Goal: Communication & Community: Answer question/provide support

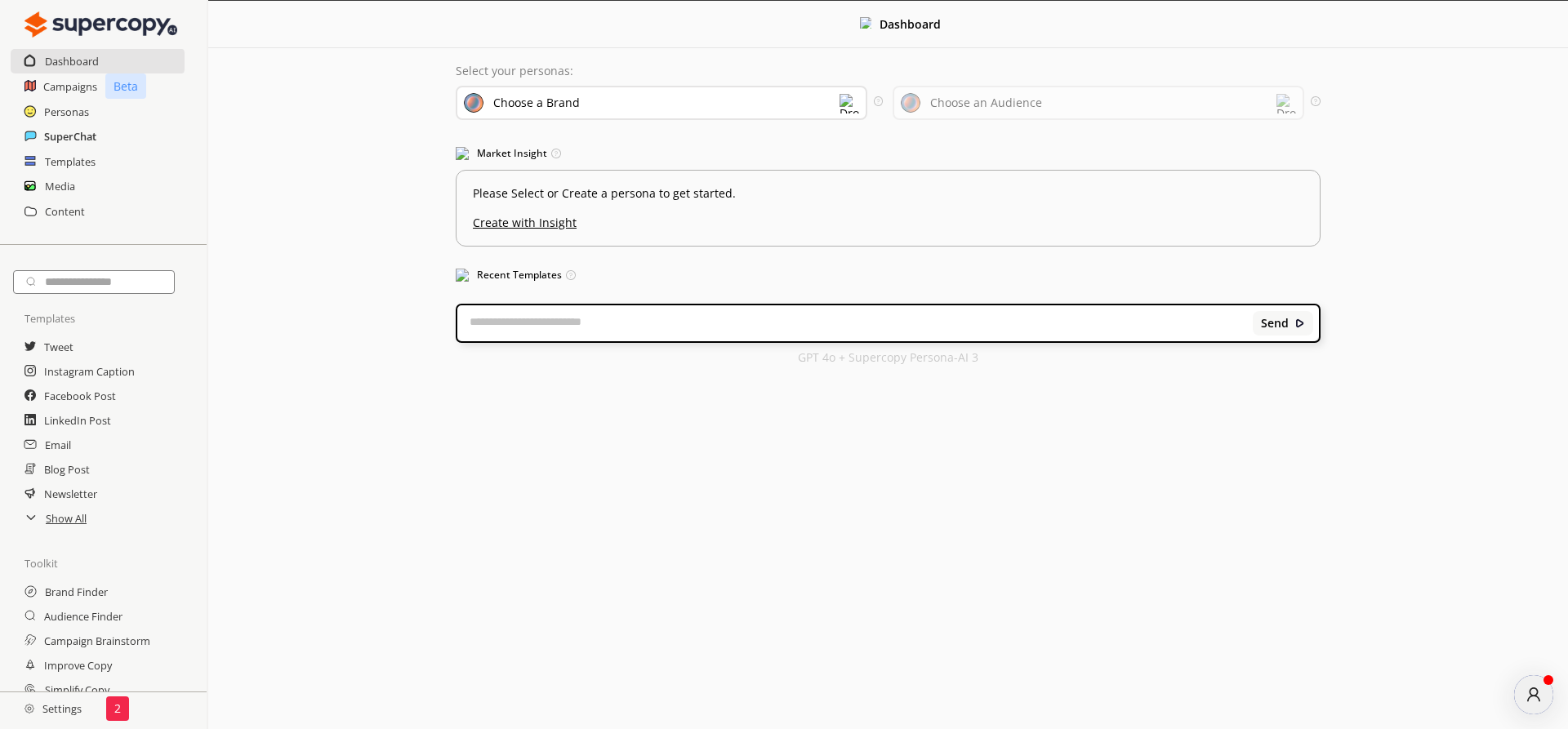
click at [61, 136] on h2 "SuperChat" at bounding box center [69, 136] width 53 height 25
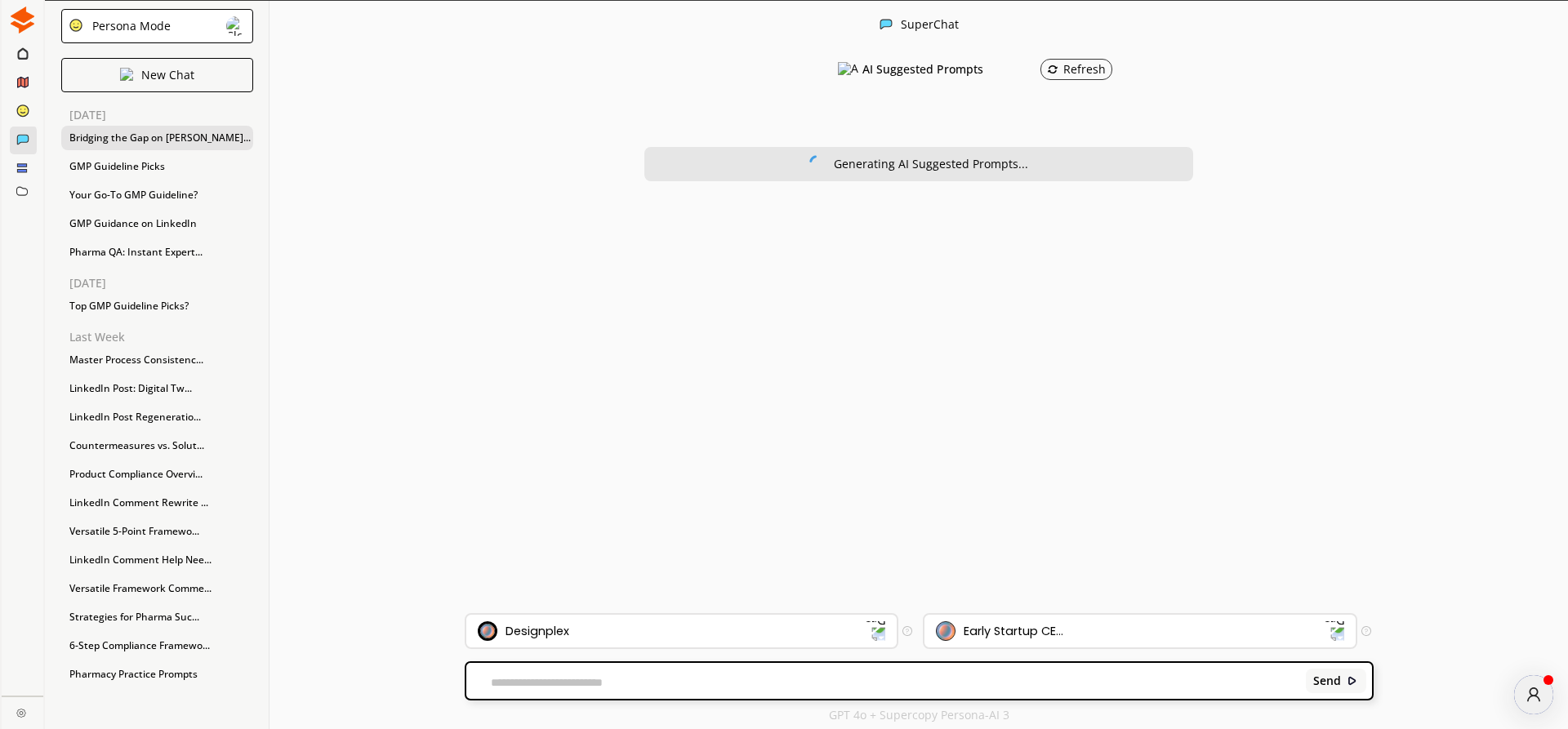
click at [122, 136] on div "Bridging the Gap on [PERSON_NAME]..." at bounding box center [157, 138] width 192 height 25
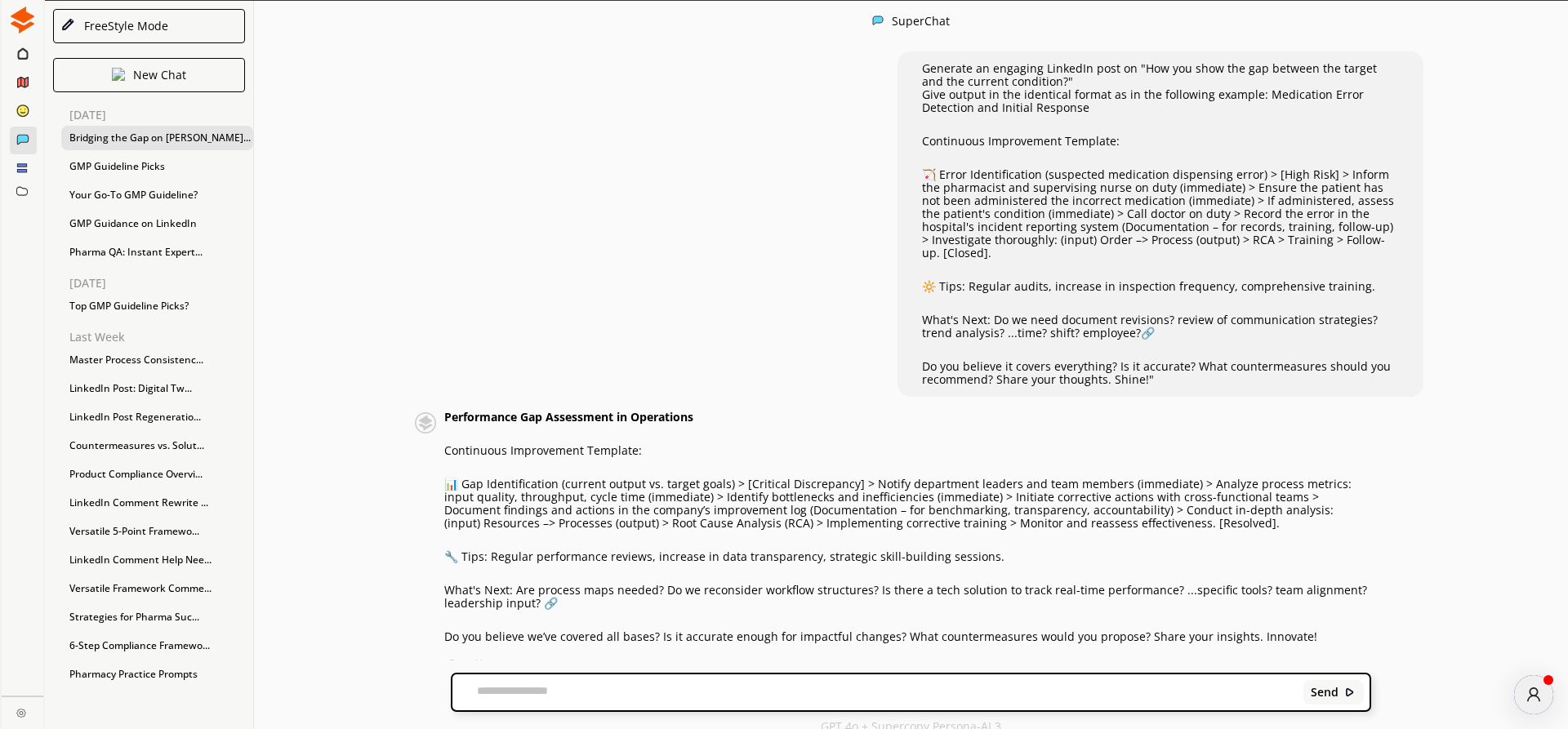
scroll to position [1, 0]
click at [447, 408] on strong "Performance Gap Assessment in Operations" at bounding box center [569, 416] width 249 height 16
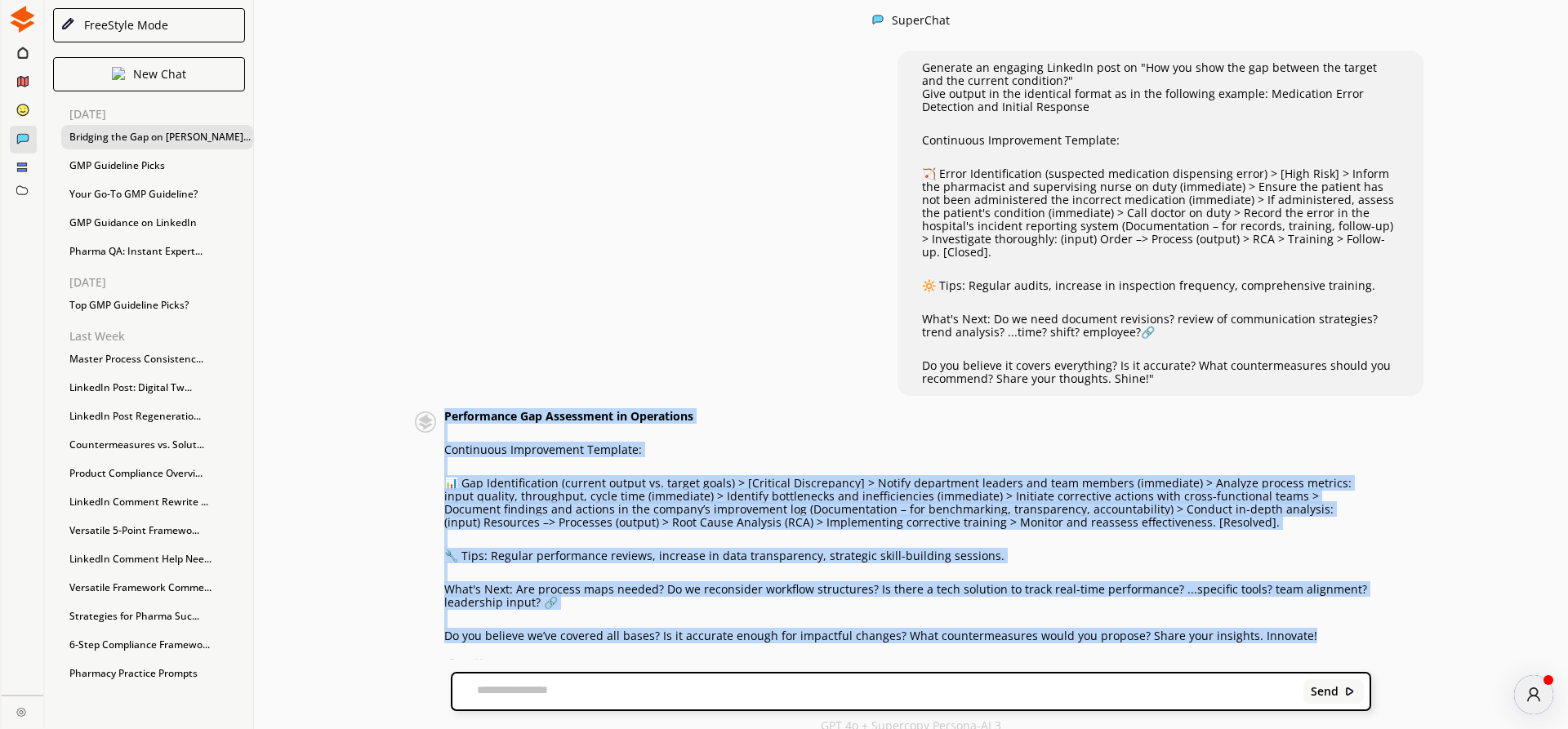
drag, startPoint x: 447, startPoint y: 401, endPoint x: 1315, endPoint y: 634, distance: 898.7
click at [1315, 634] on div "Performance Gap Assessment in Operations Continuous Improvement Template: 📊 Gap…" at bounding box center [884, 542] width 973 height 264
copy div "Loremipsumd Sit Ametconsec ad Elitseddoe Temporinci Utlaboreetd Magnaali: 📊 Eni…"
click at [478, 659] on img at bounding box center [478, 665] width 12 height 12
drag, startPoint x: 449, startPoint y: 403, endPoint x: 1301, endPoint y: 621, distance: 879.4
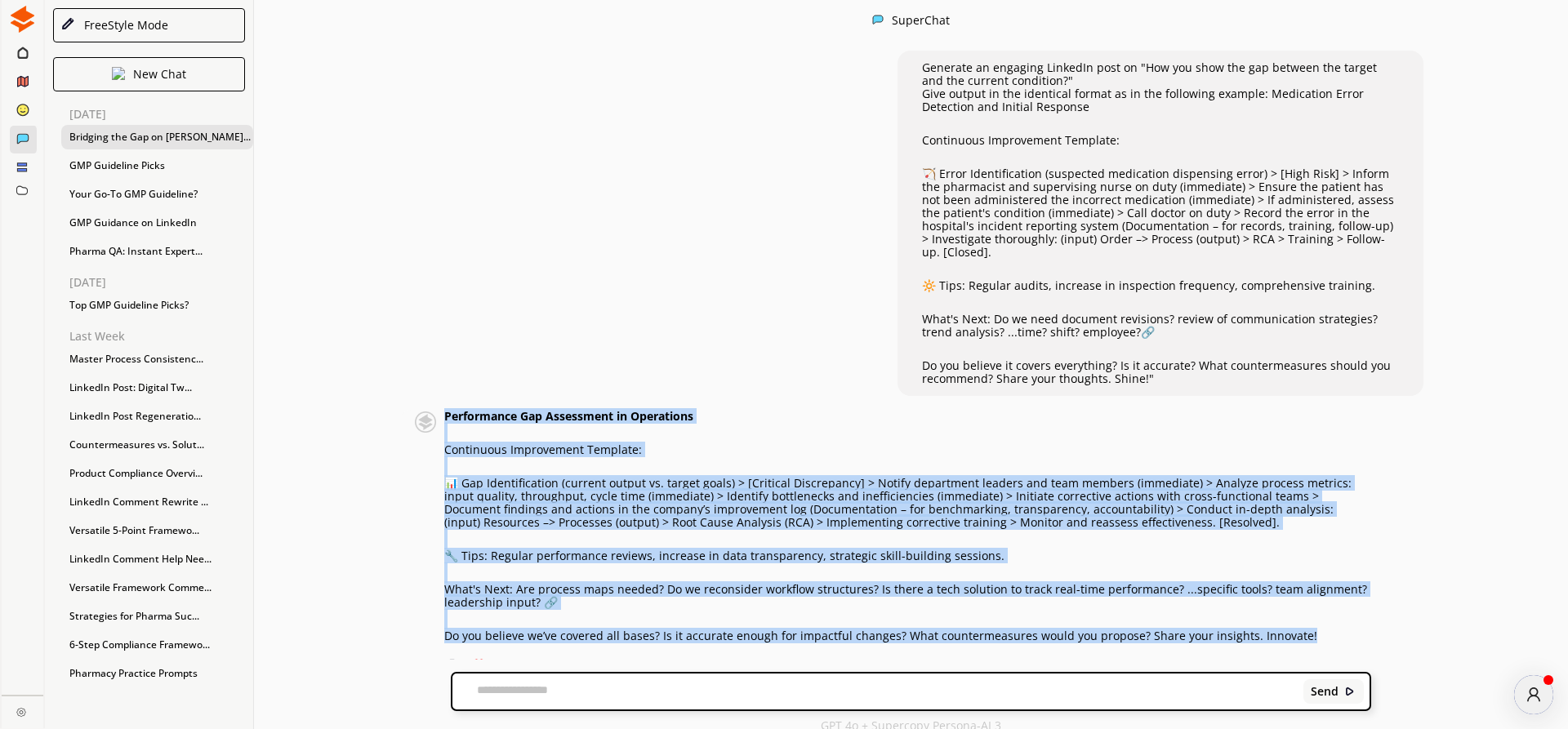
click at [1301, 621] on div "Performance Gap Assessment in Operations Continuous Improvement Template: 📊 Gap…" at bounding box center [907, 526] width 926 height 232
copy div "Loremipsumd Sit Ametconsec ad Elitseddoe Temporinci Utlaboreetd Magnaali: 📊 Eni…"
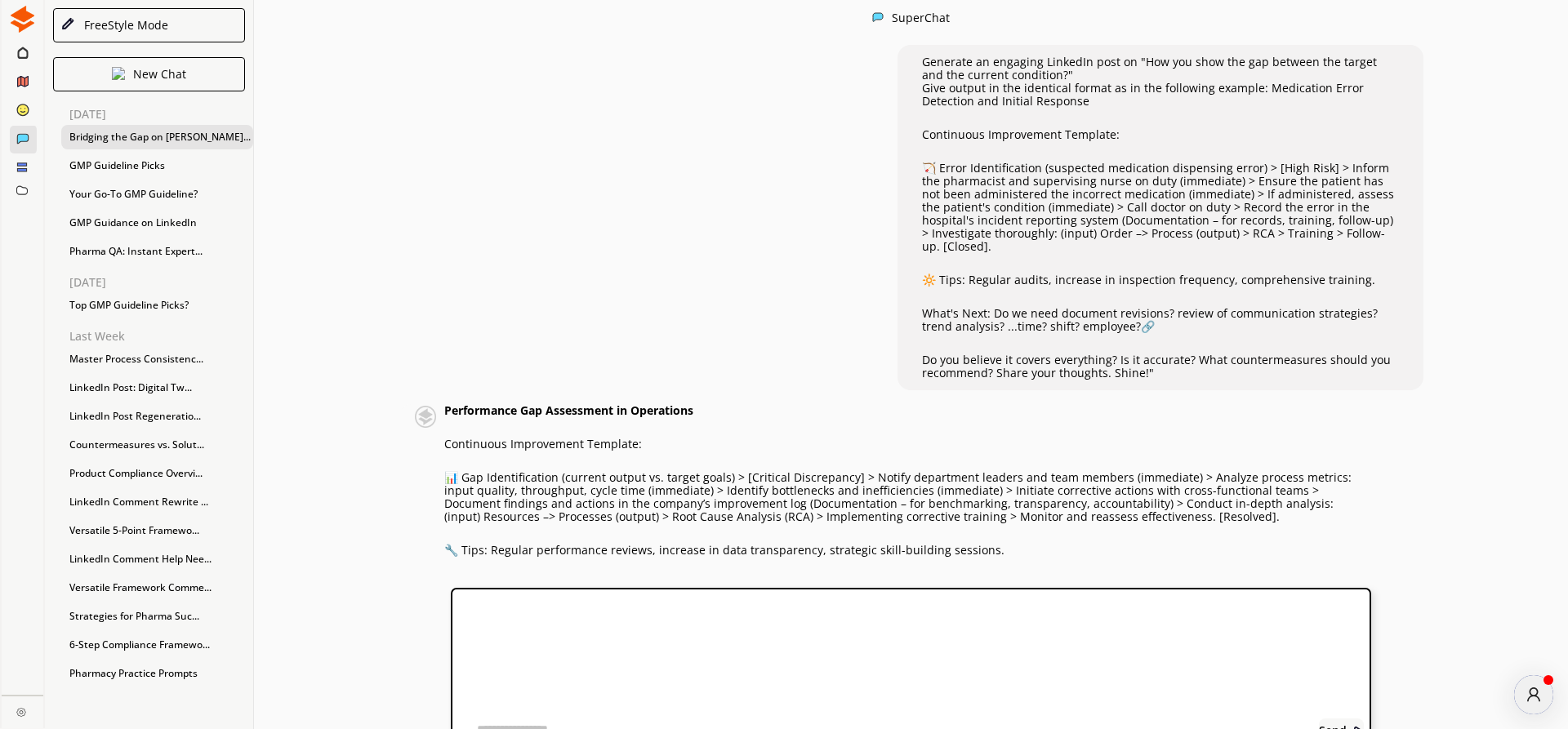
click at [638, 722] on textarea at bounding box center [575, 730] width 244 height 16
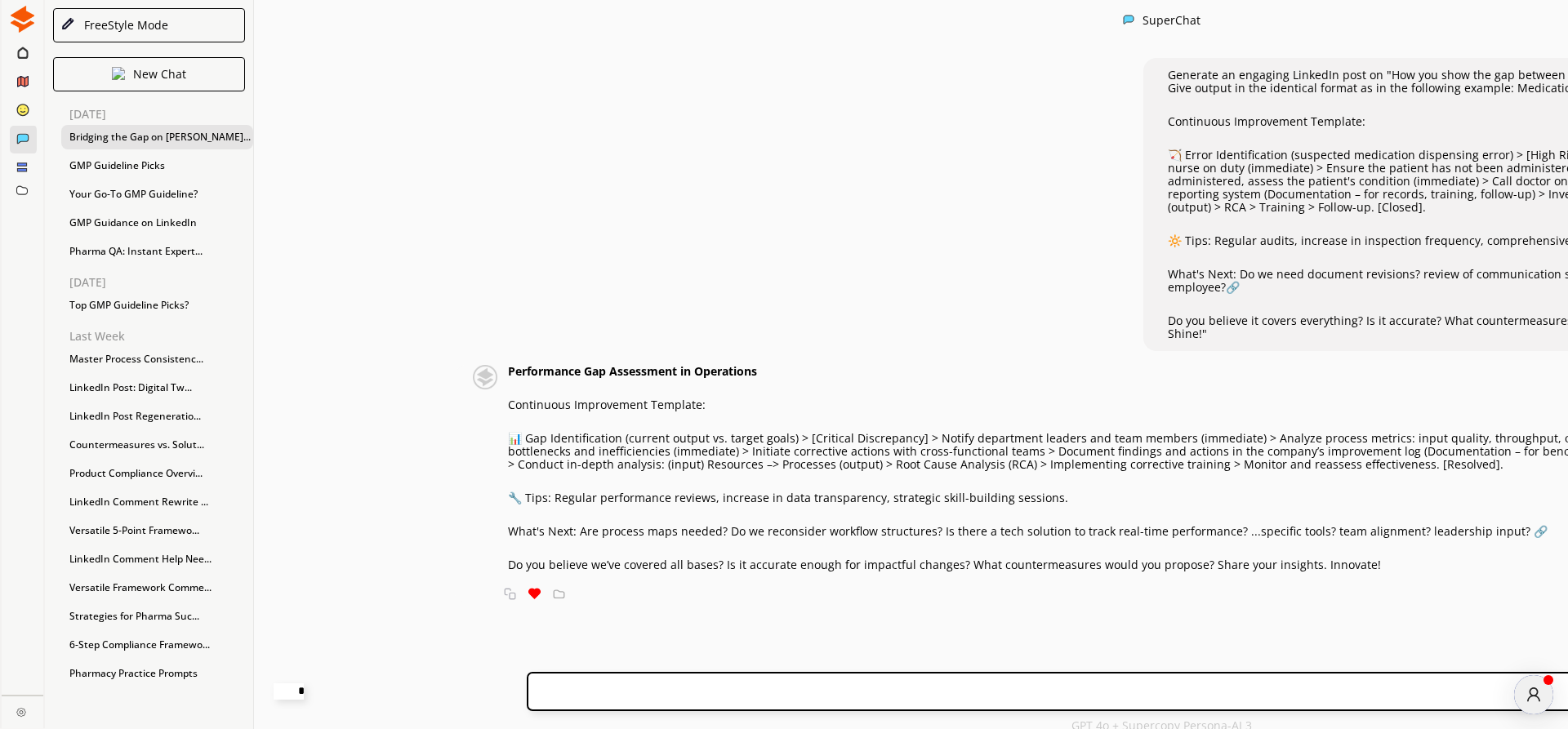
click at [304, 692] on textarea "**********" at bounding box center [289, 691] width 30 height 16
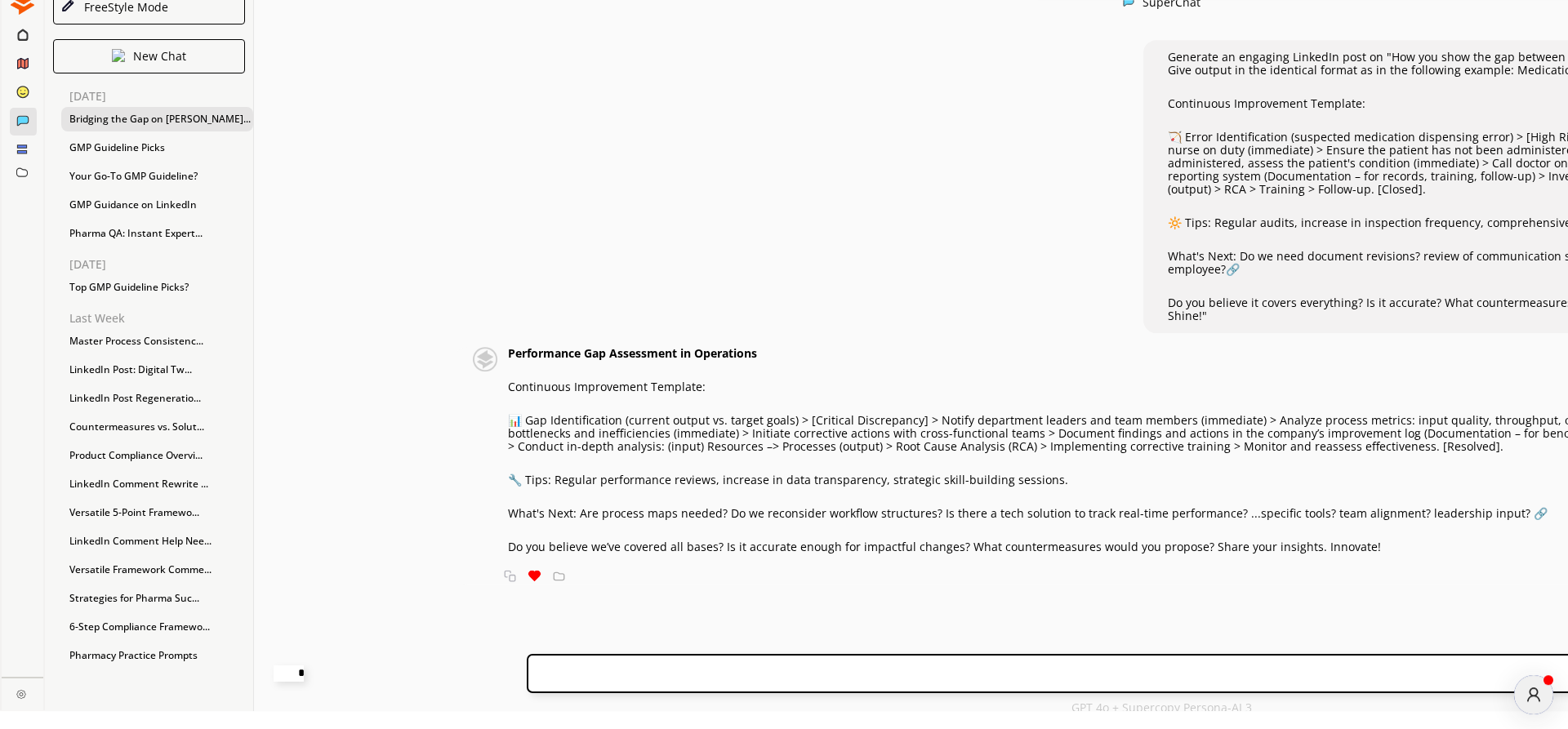
scroll to position [27, 0]
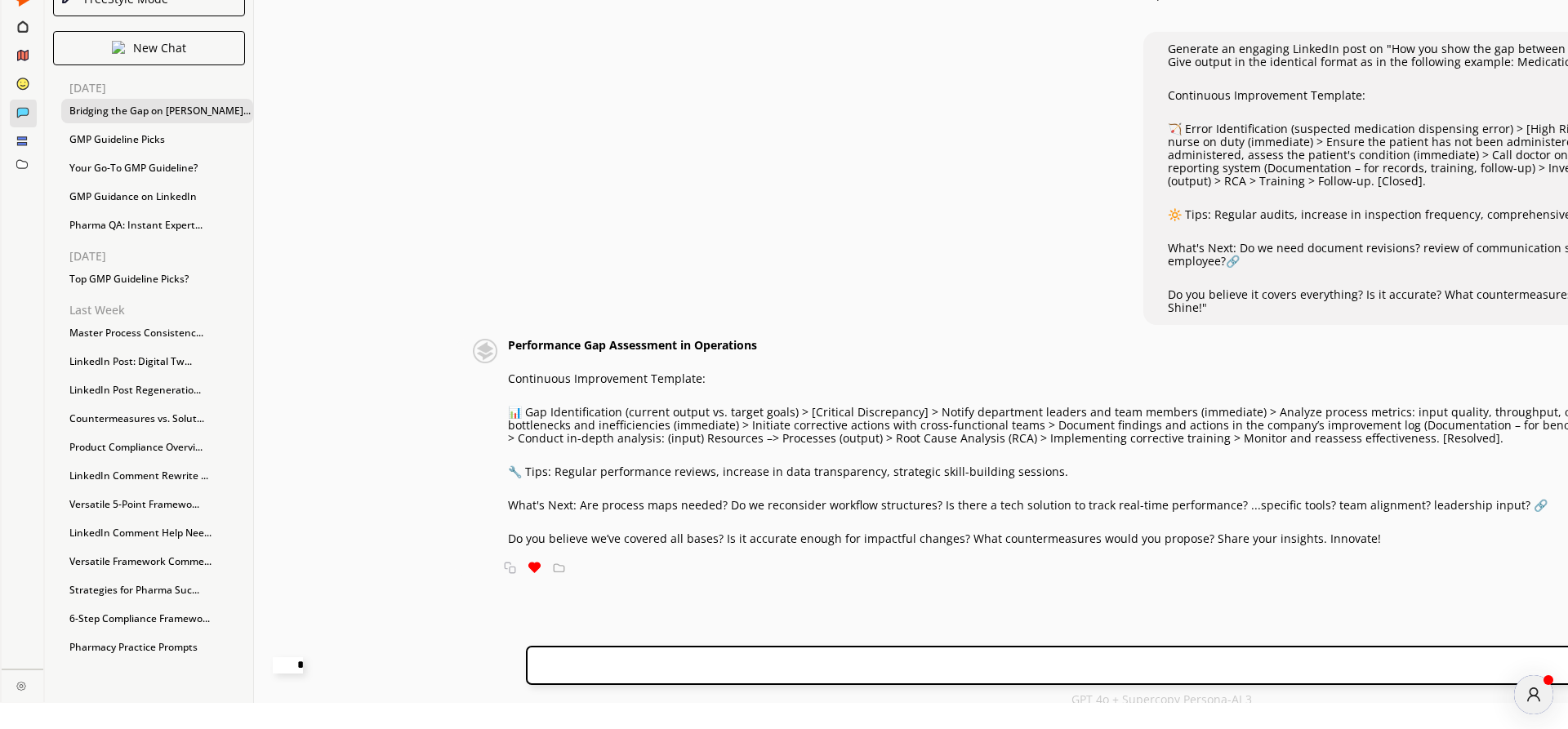
type textarea "**********"
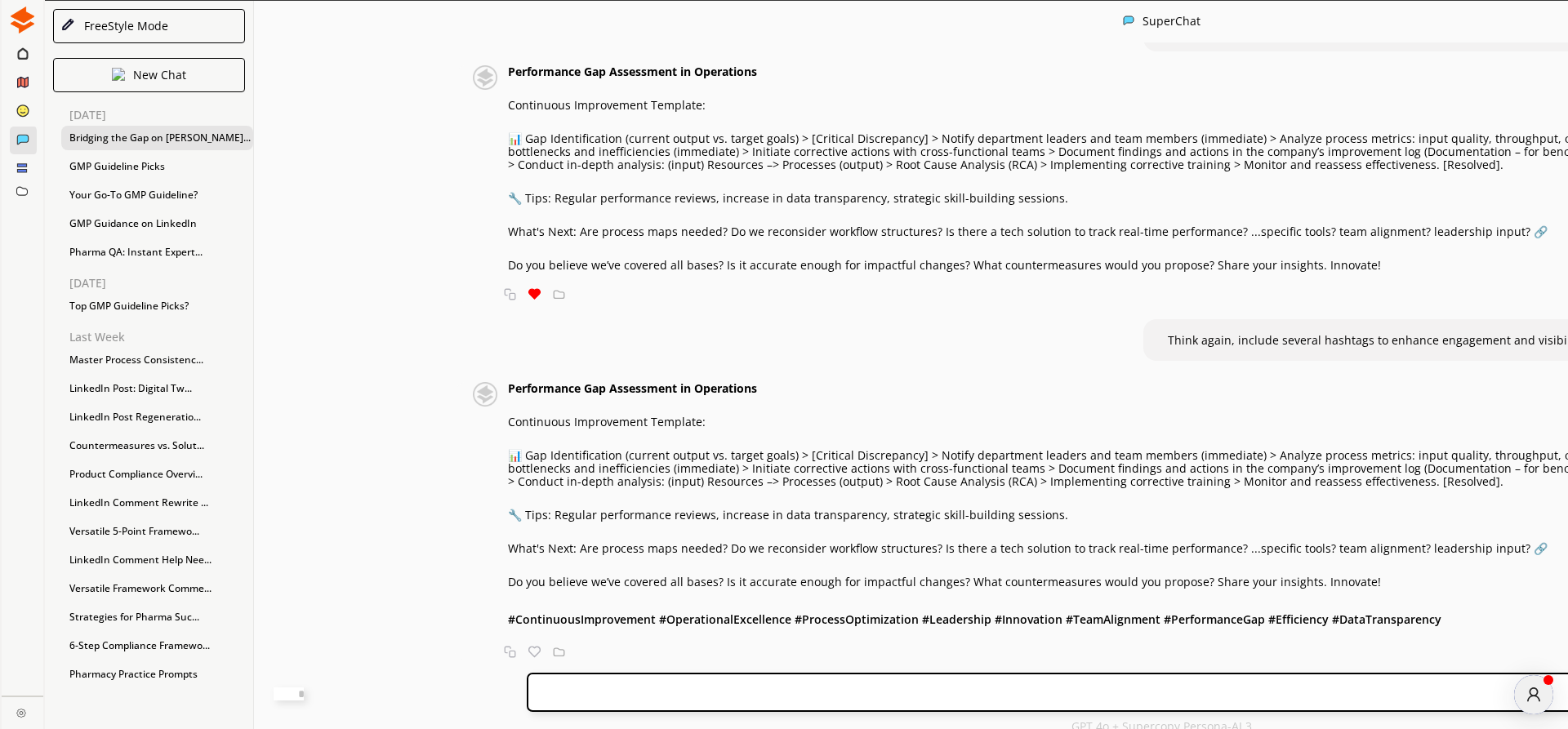
scroll to position [412, 0]
click at [633, 380] on strong "Performance Gap Assessment in Operations" at bounding box center [632, 388] width 249 height 16
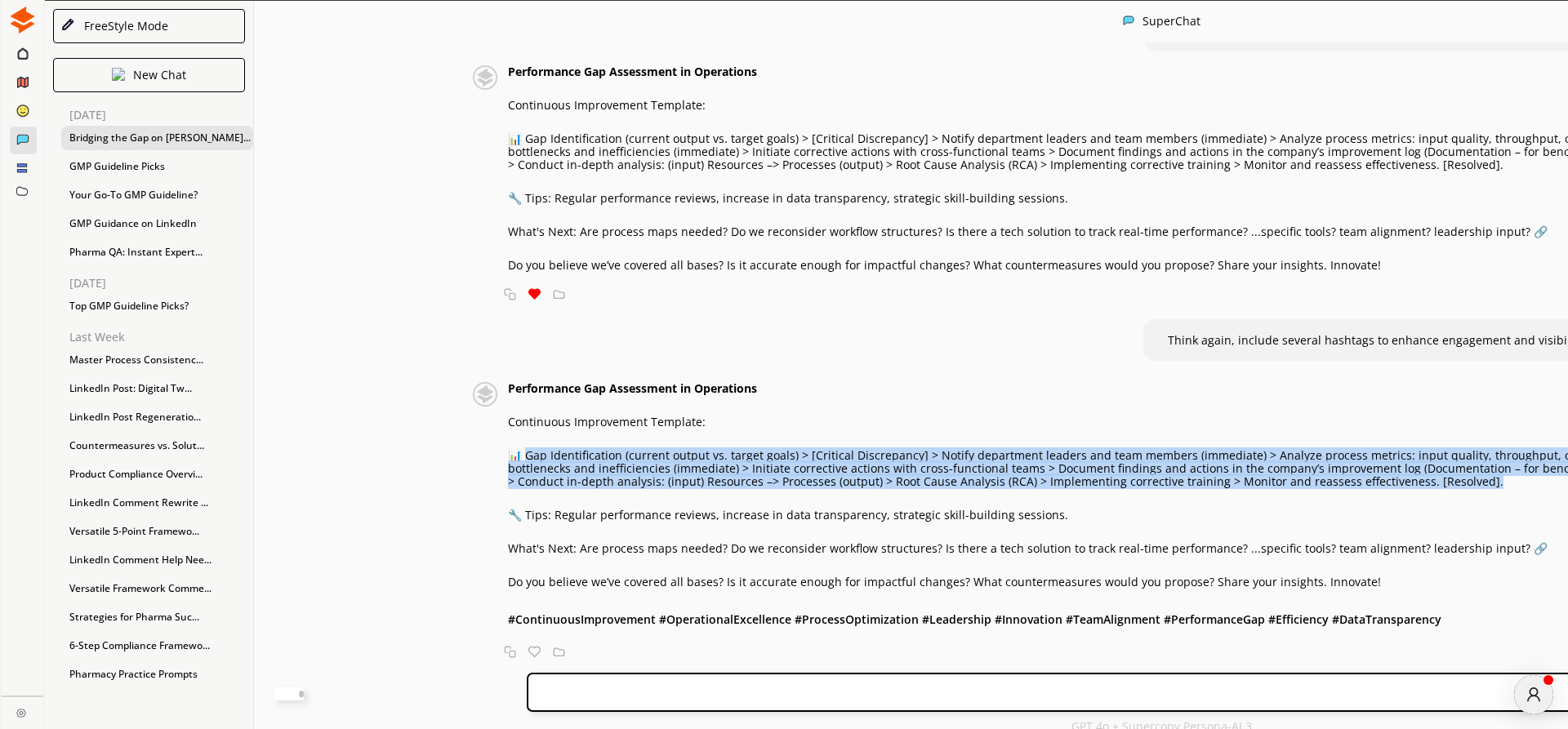
drag, startPoint x: 462, startPoint y: 429, endPoint x: 1094, endPoint y: 464, distance: 633.0
click at [1094, 464] on p "📊 Gap Identification (current output vs. target goals) > [Critical Discrepancy]…" at bounding box center [1152, 467] width 1289 height 39
copy p "ap Identification (current output vs. target goals) > [Critical Discrepancy] > …"
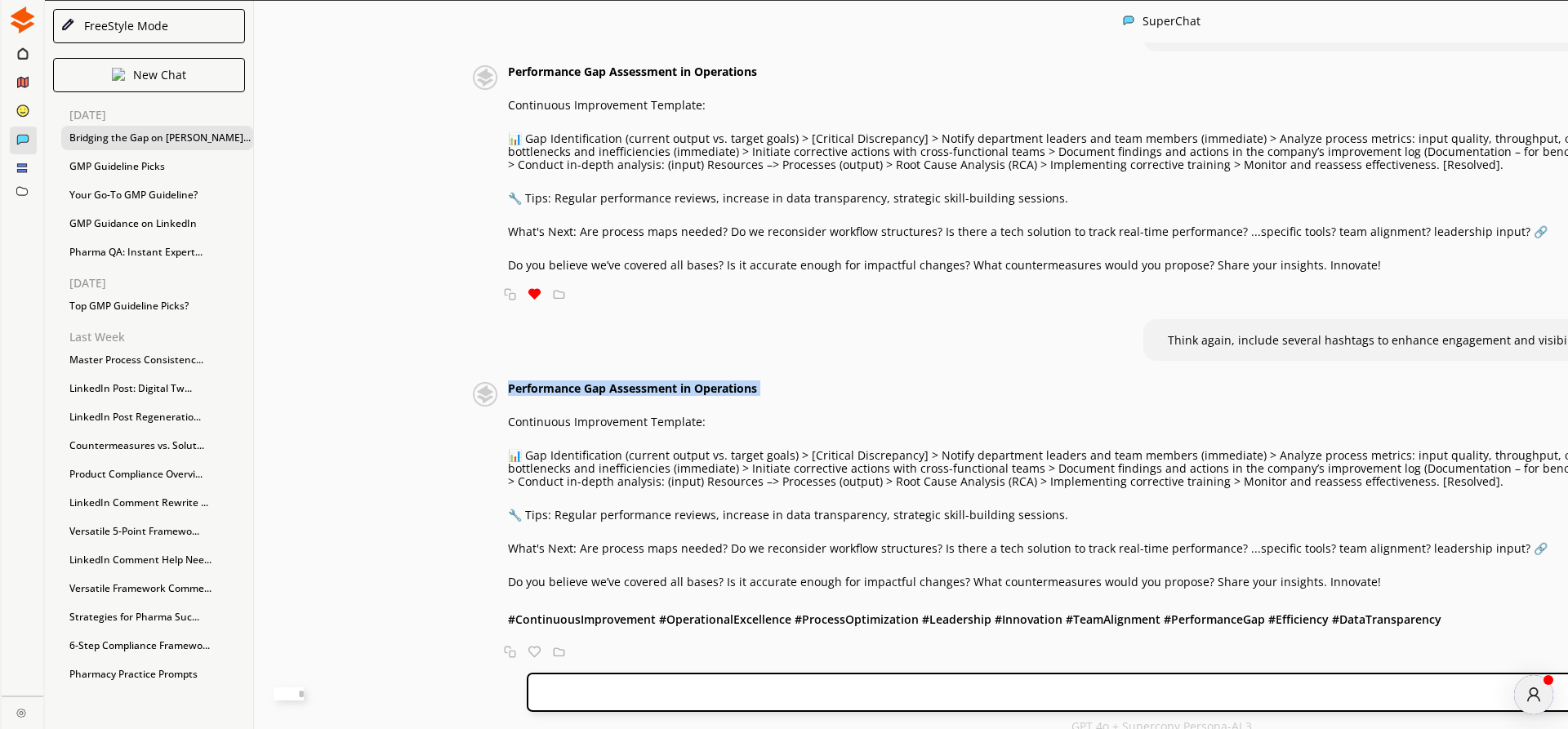
drag, startPoint x: 447, startPoint y: 361, endPoint x: 704, endPoint y: 371, distance: 257.2
click at [704, 382] on div "Performance Gap Assessment in Operations Continuous Improvement Template: 📊 Gap…" at bounding box center [1152, 505] width 1289 height 247
copy strong "Performance Gap Assessment in Operations"
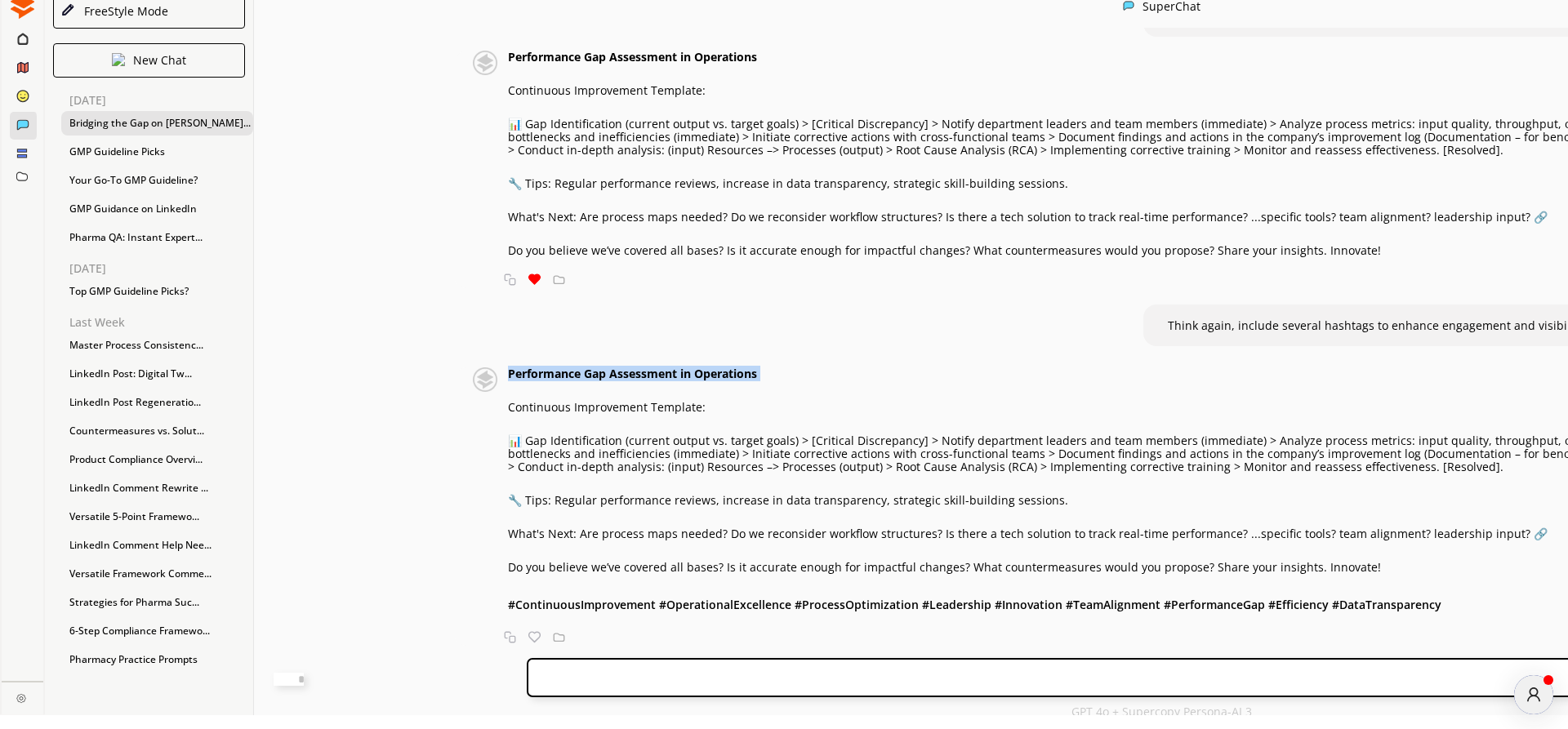
scroll to position [27, 0]
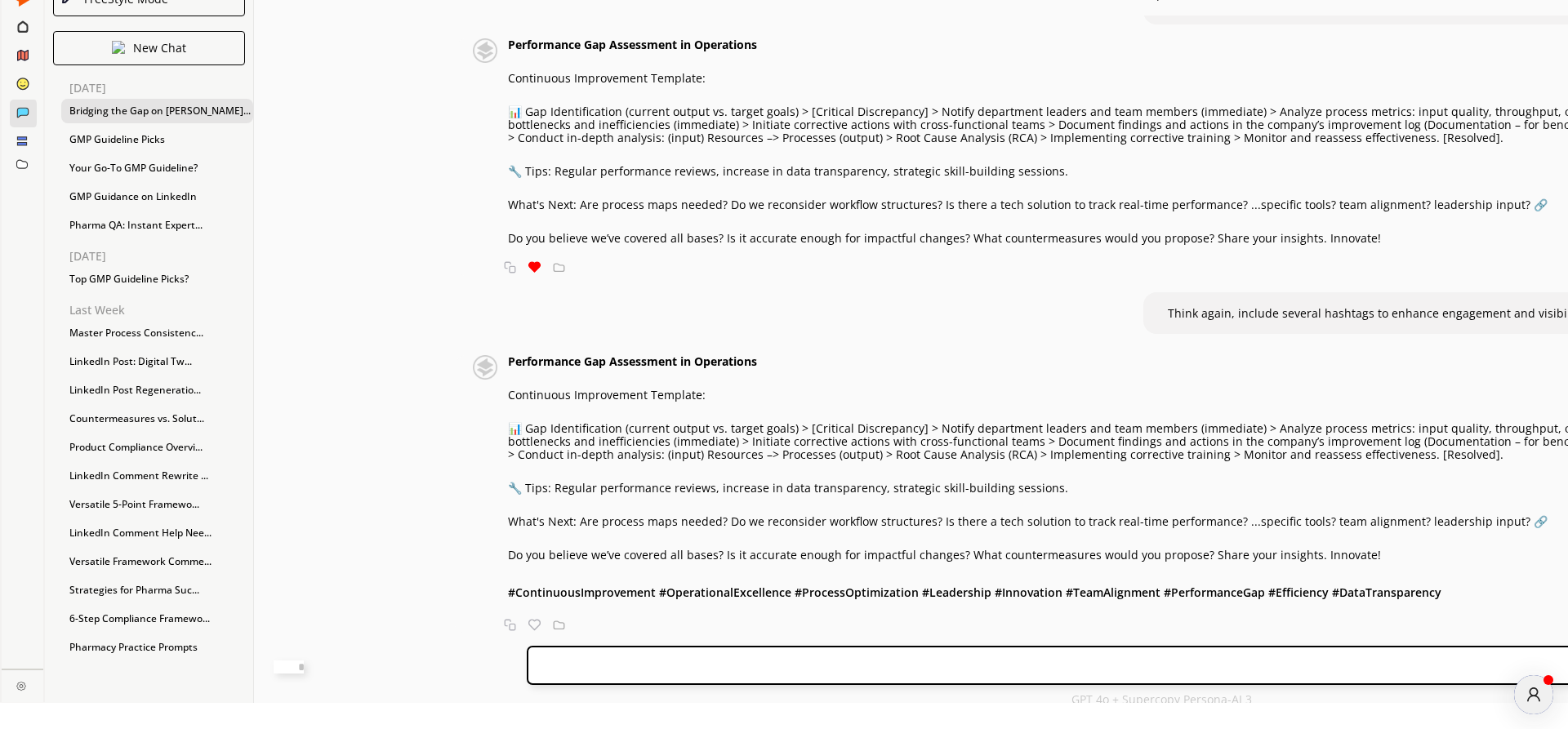
click at [304, 666] on textarea at bounding box center [289, 667] width 30 height 13
click at [304, 667] on textarea "**********" at bounding box center [289, 665] width 30 height 16
click at [304, 668] on textarea "**********" at bounding box center [289, 665] width 30 height 16
type textarea "**********"
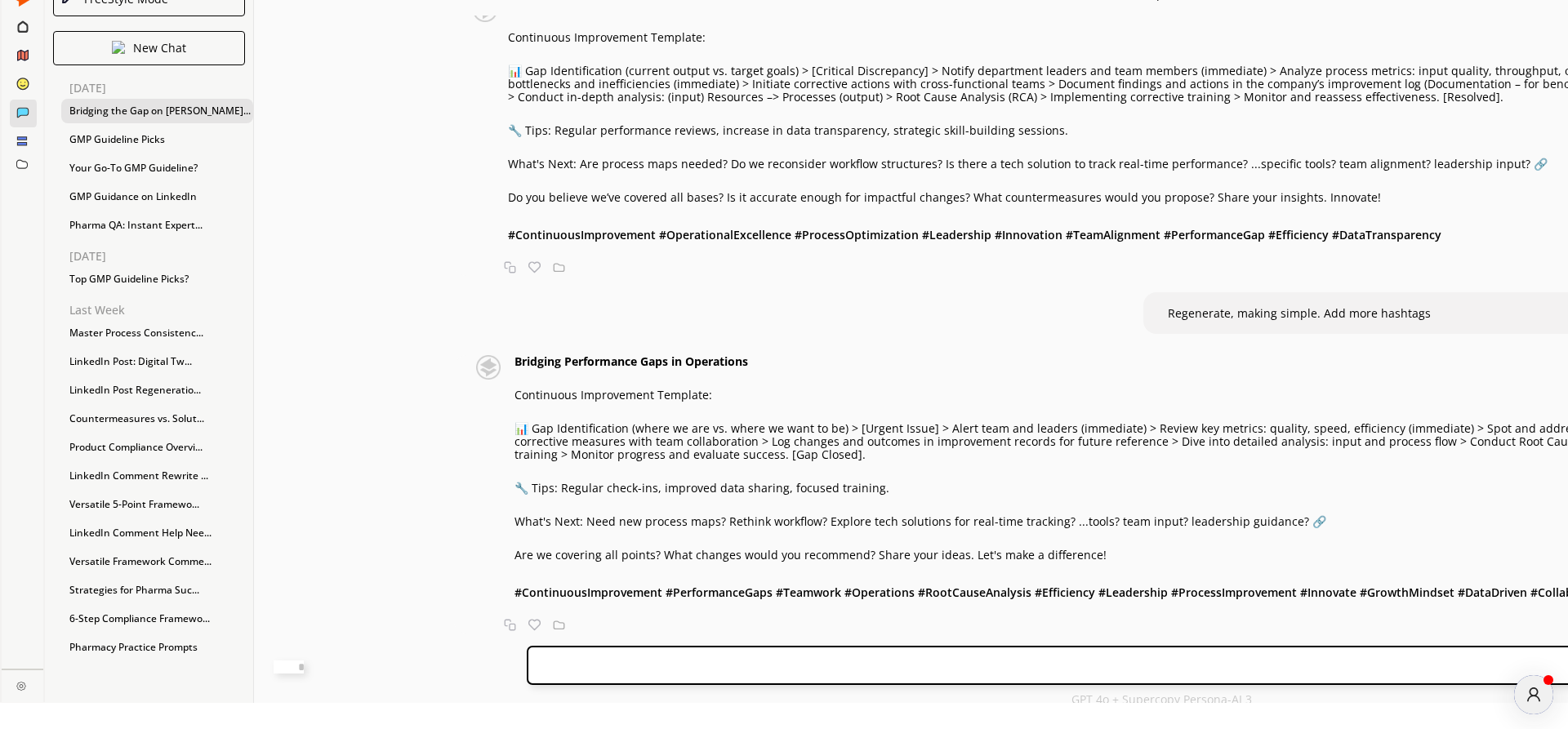
scroll to position [801, 0]
click at [304, 661] on textarea at bounding box center [289, 667] width 30 height 13
paste textarea "**********"
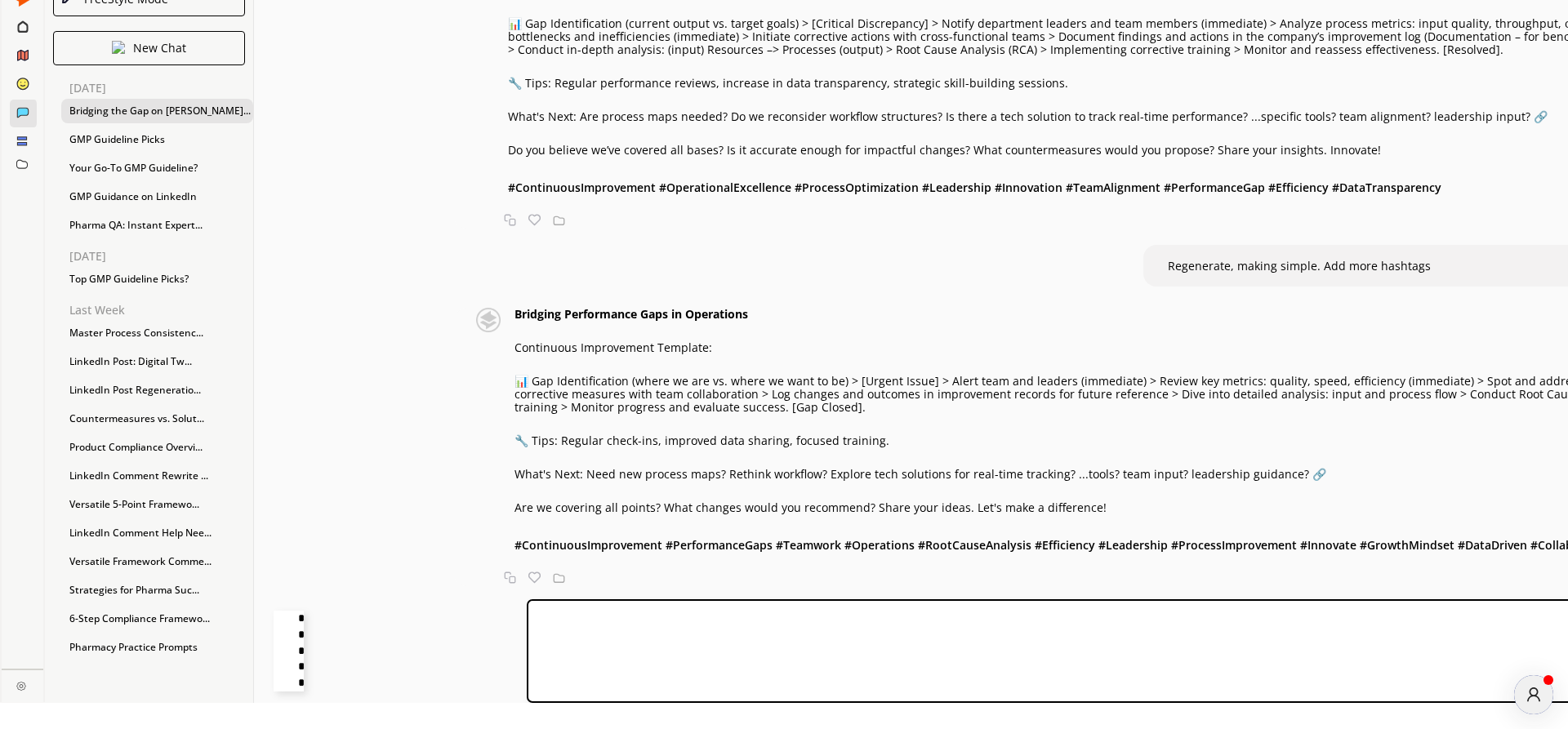
click at [304, 619] on textarea "**********" at bounding box center [289, 650] width 30 height 80
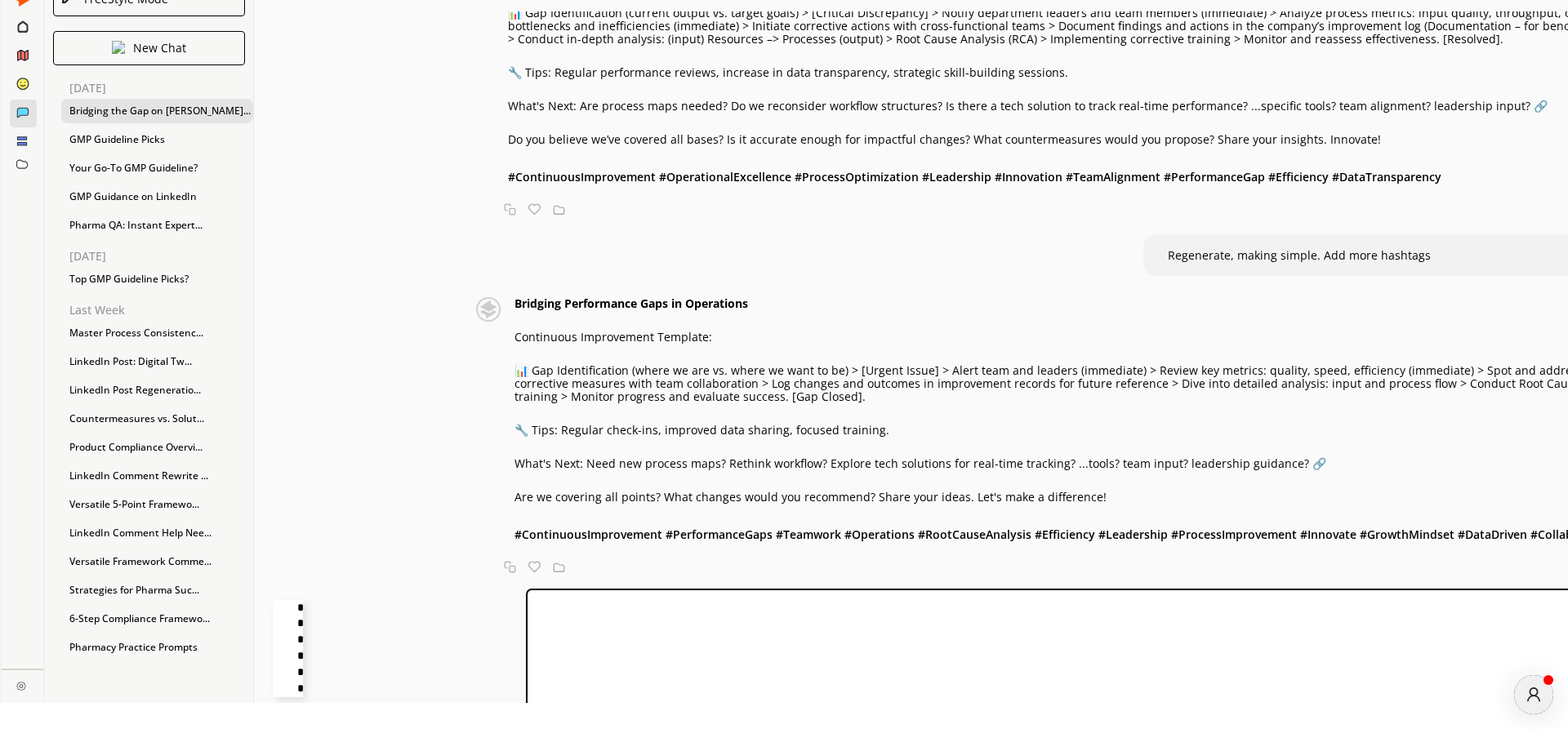
type textarea "**********"
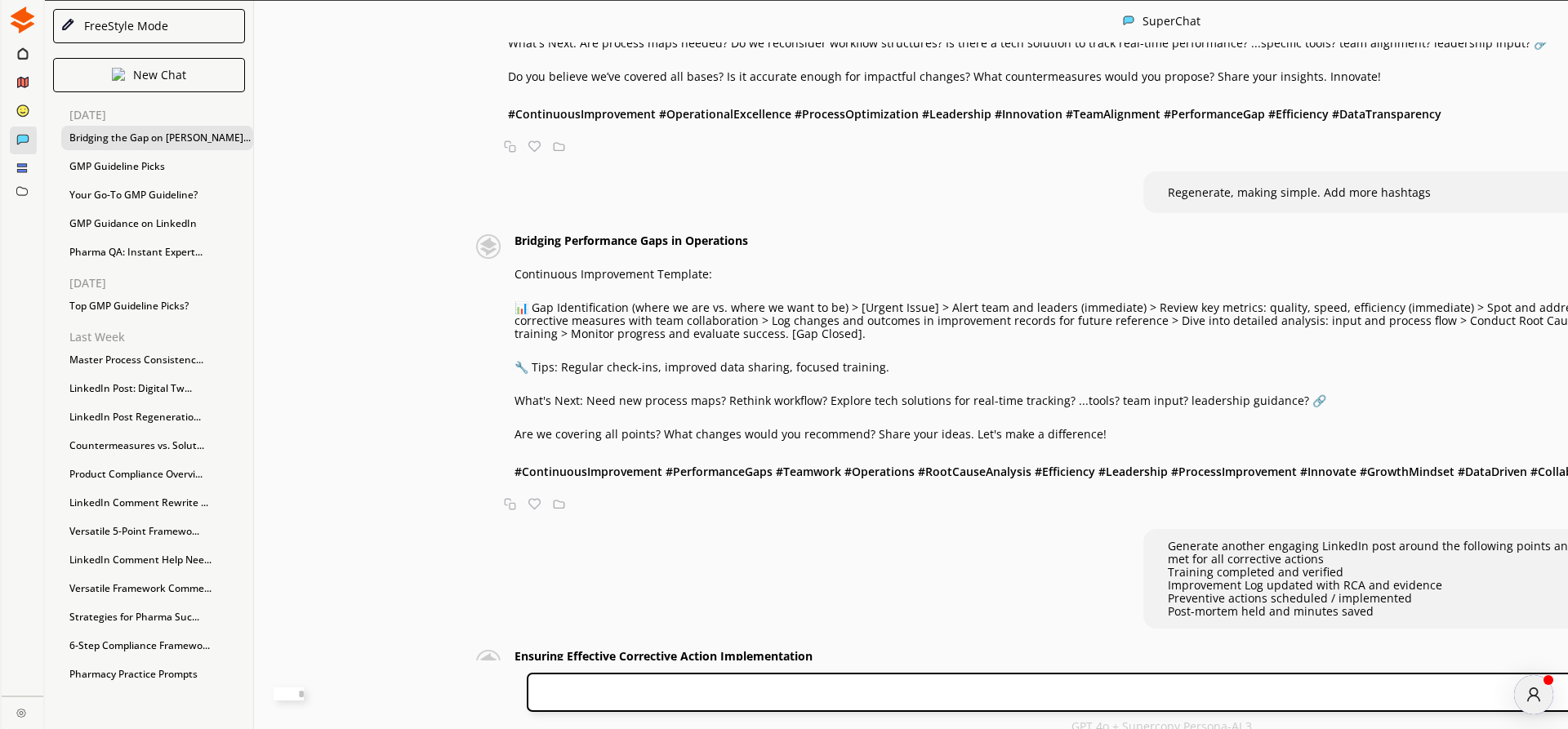
scroll to position [891, 0]
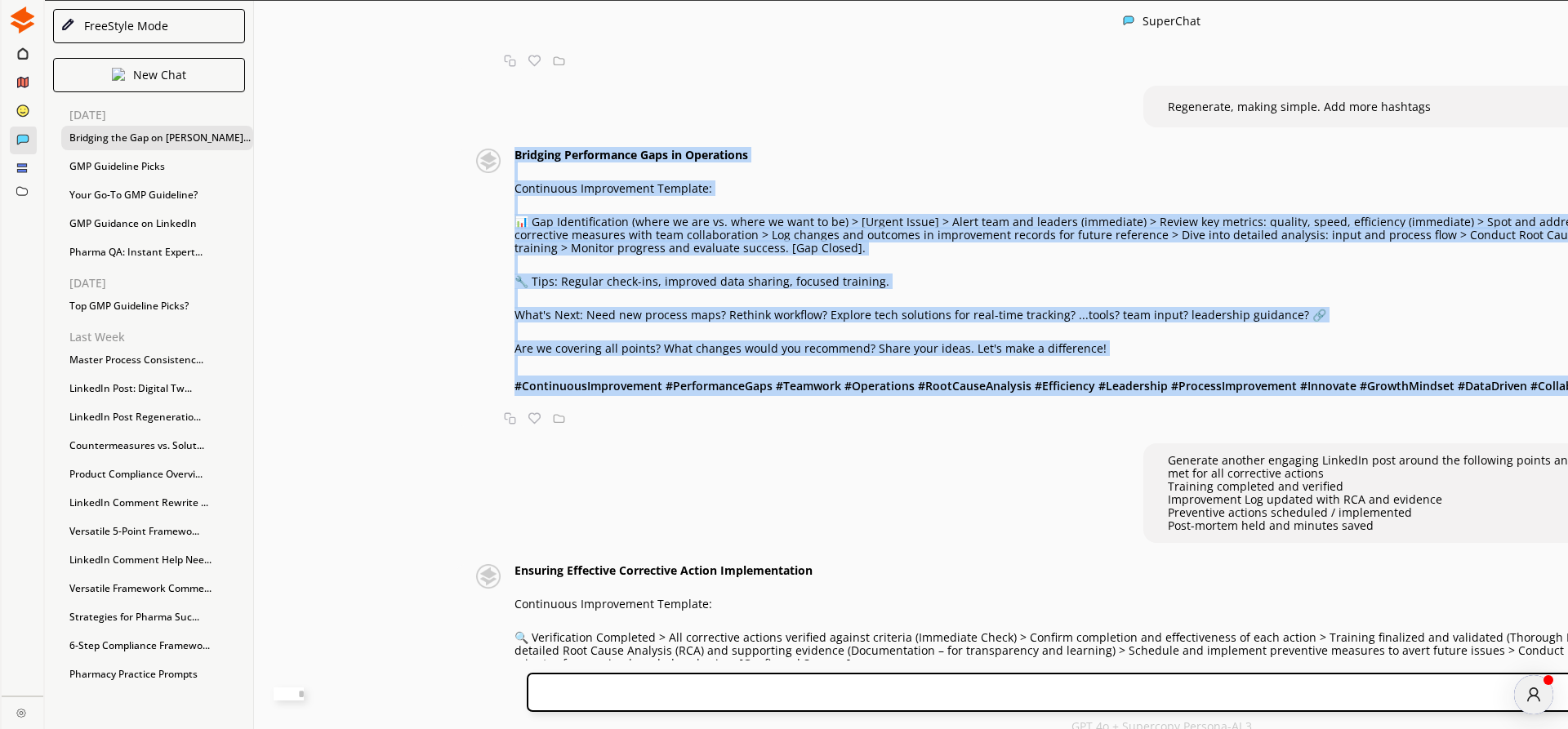
drag, startPoint x: 452, startPoint y: 263, endPoint x: 1103, endPoint y: 541, distance: 707.9
click at [1103, 426] on div "Bridging Performance Gaps in Operations Continuous Improvement Template: 📊 Gap …" at bounding box center [1124, 288] width 1343 height 279
copy div "Loremips Dolorsitame Cons ad Elitseddoe Temporinci Utlaboreetd Magnaali: 📊 Eni …"
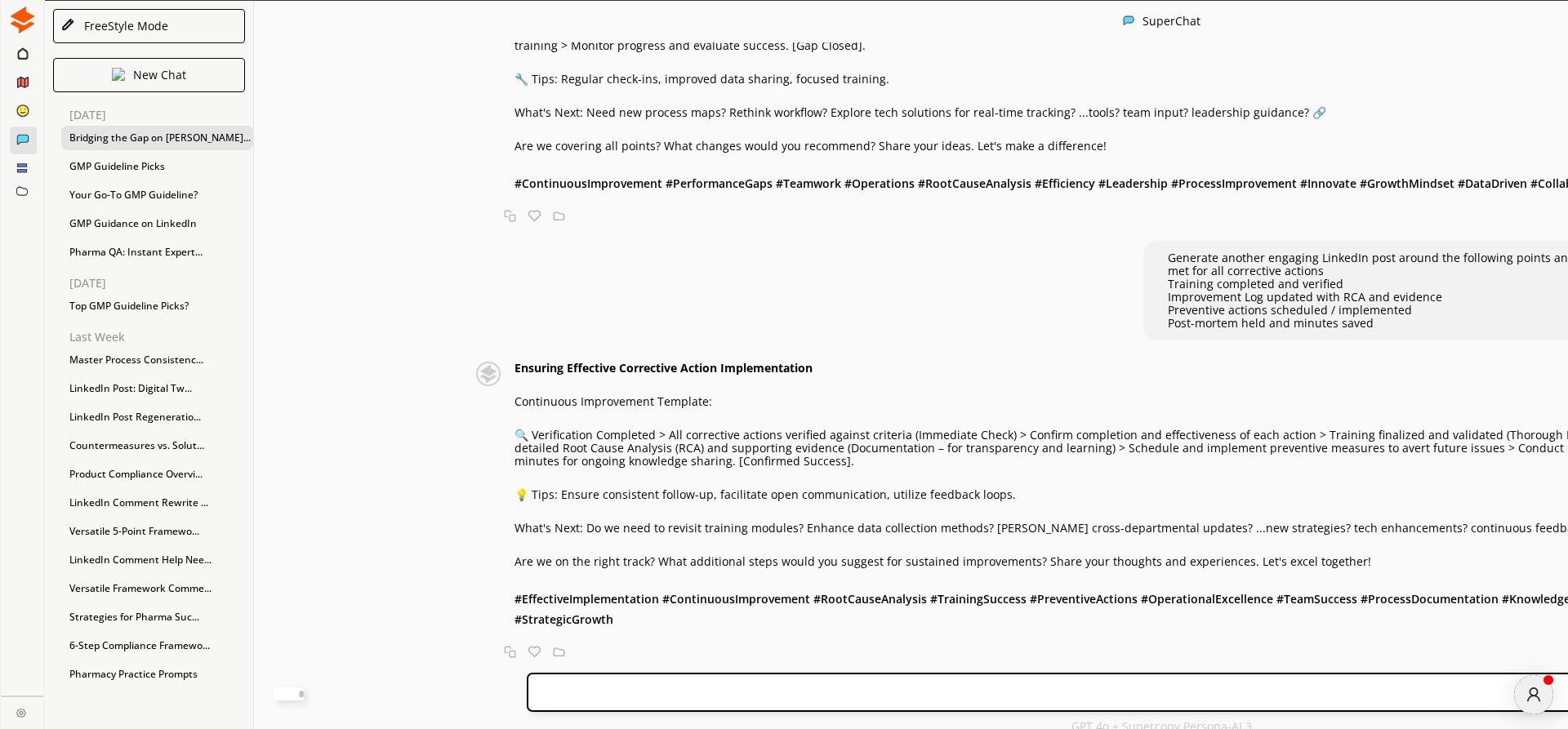
scroll to position [27, 0]
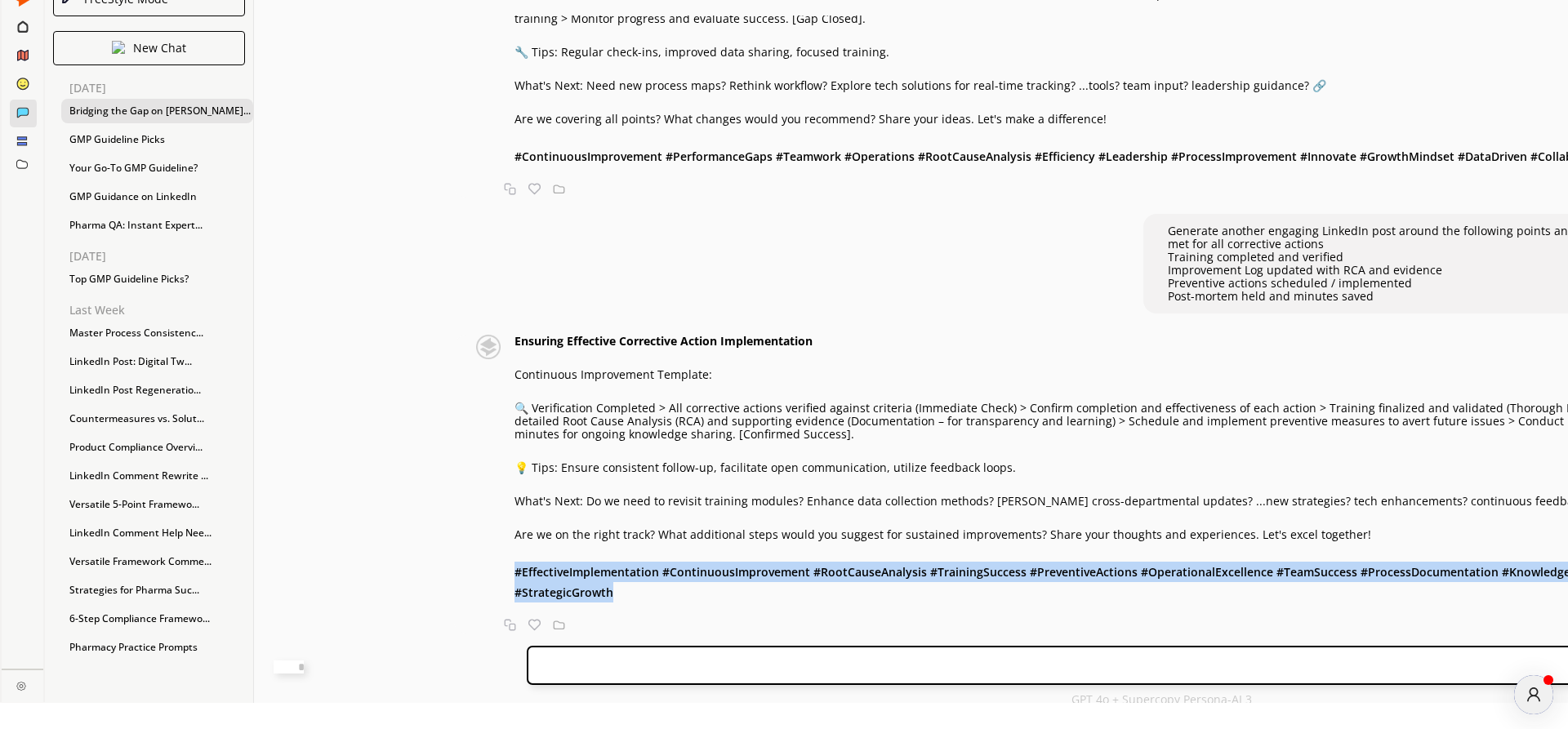
drag, startPoint x: 452, startPoint y: 568, endPoint x: 910, endPoint y: 597, distance: 458.9
click at [910, 597] on div "Ensuring Effective Corrective Action Implementation Continuous Improvement Temp…" at bounding box center [1155, 468] width 1282 height 268
copy b "# EffectiveImplementation #ContinuousImprovement #RootCauseAnalysis #TrainingSu…"
